Goal: Go to known website: Access a specific website the user already knows

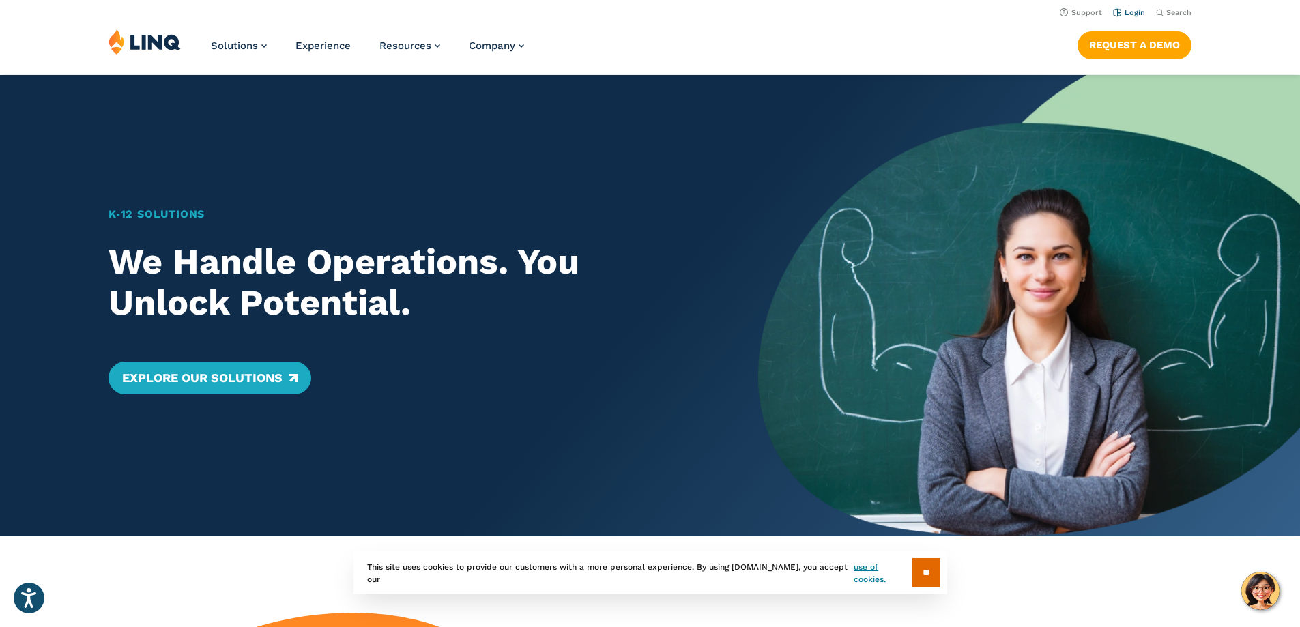
click at [1125, 12] on link "Login" at bounding box center [1129, 12] width 32 height 9
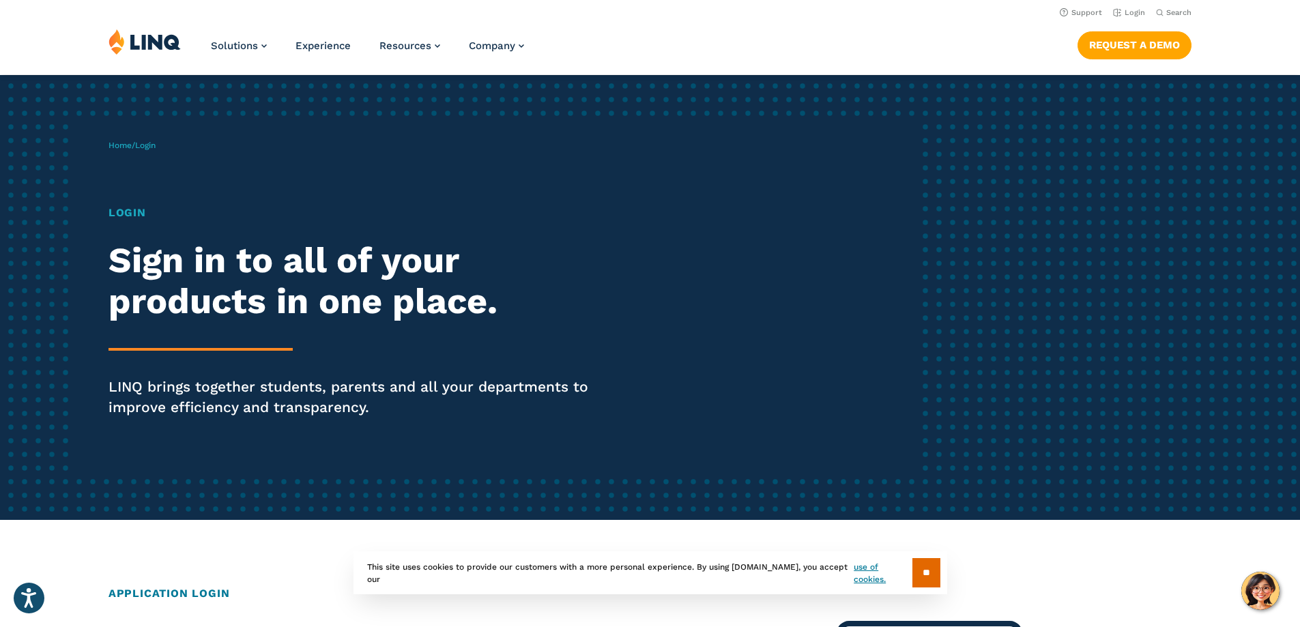
click at [120, 215] on h1 "Login" at bounding box center [358, 213] width 501 height 16
click at [920, 574] on input "**" at bounding box center [926, 572] width 28 height 29
